Goal: Find specific page/section: Find specific page/section

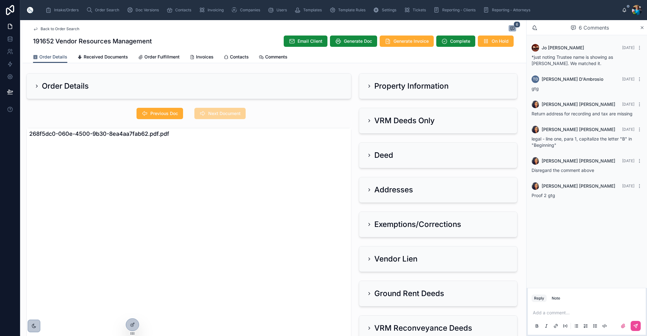
scroll to position [110, 0]
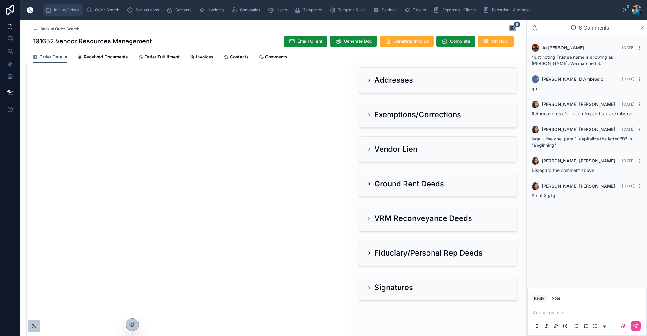
click at [67, 13] on div "Intake/Orders" at bounding box center [63, 10] width 36 height 10
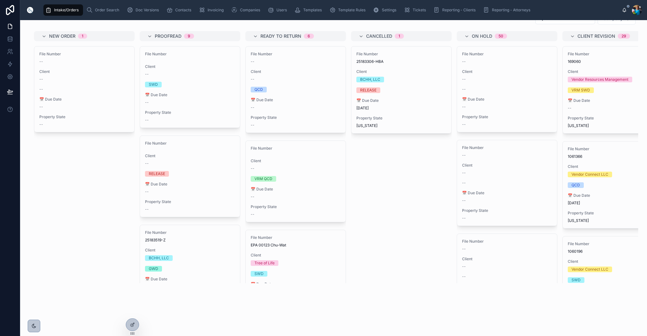
scroll to position [37, 0]
